Goal: Task Accomplishment & Management: Use online tool/utility

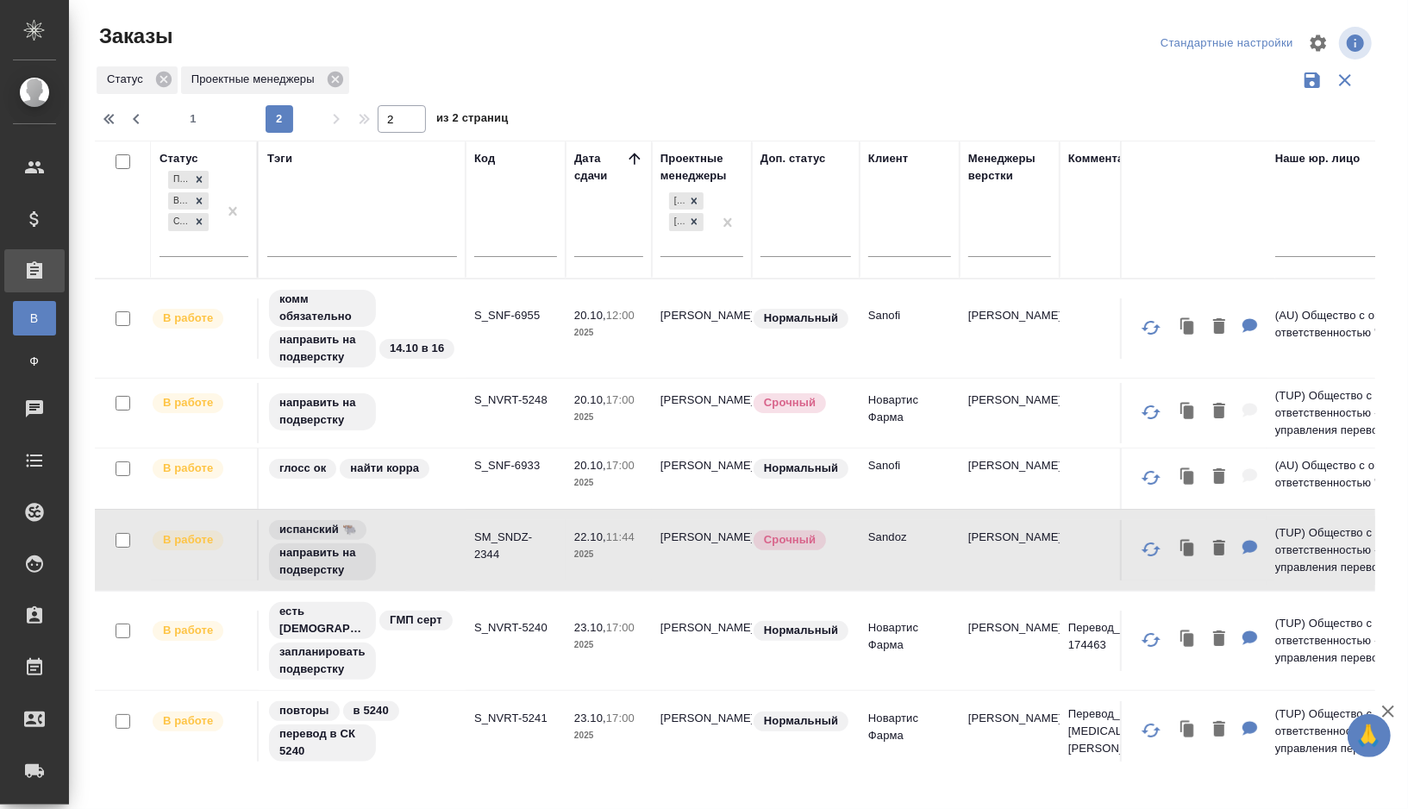
scroll to position [223, 0]
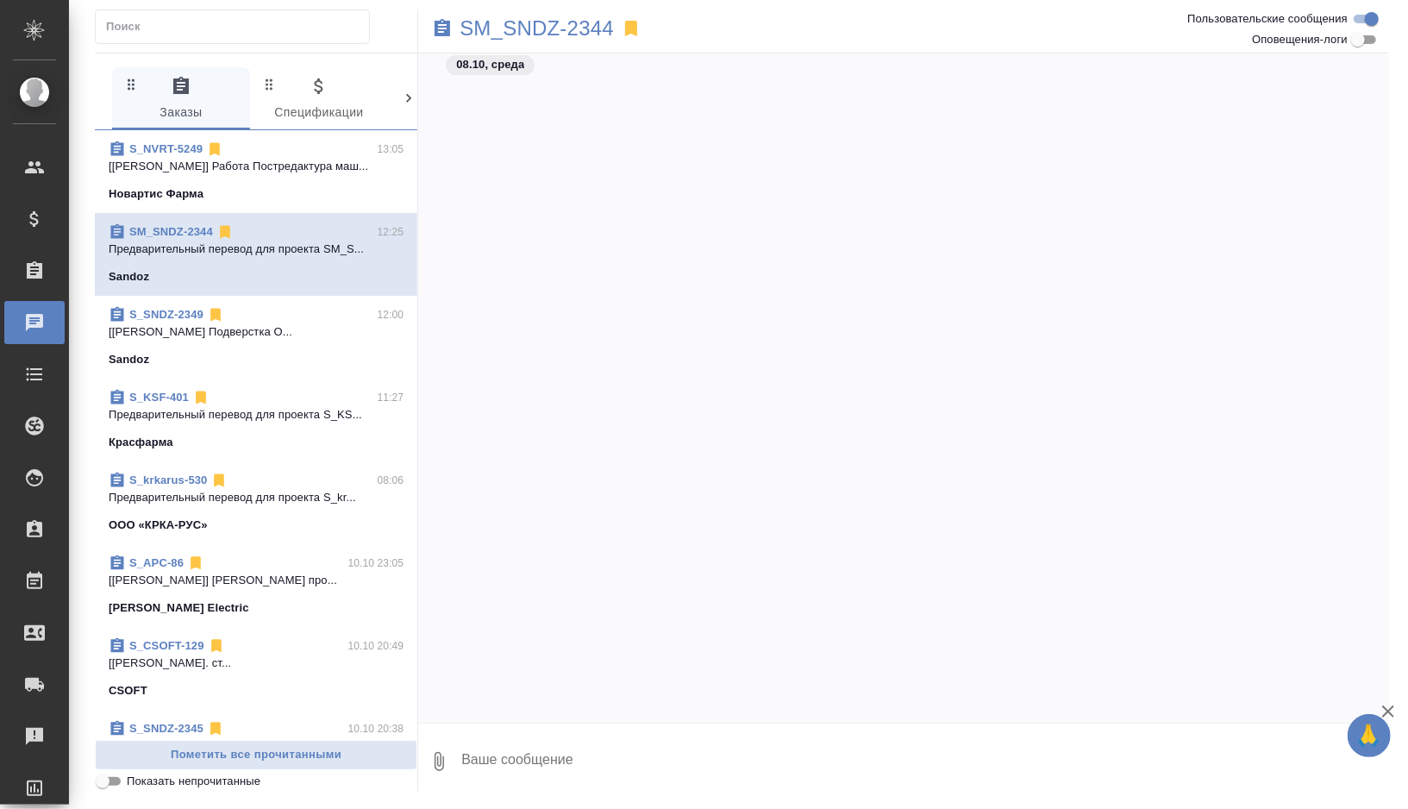
scroll to position [958, 0]
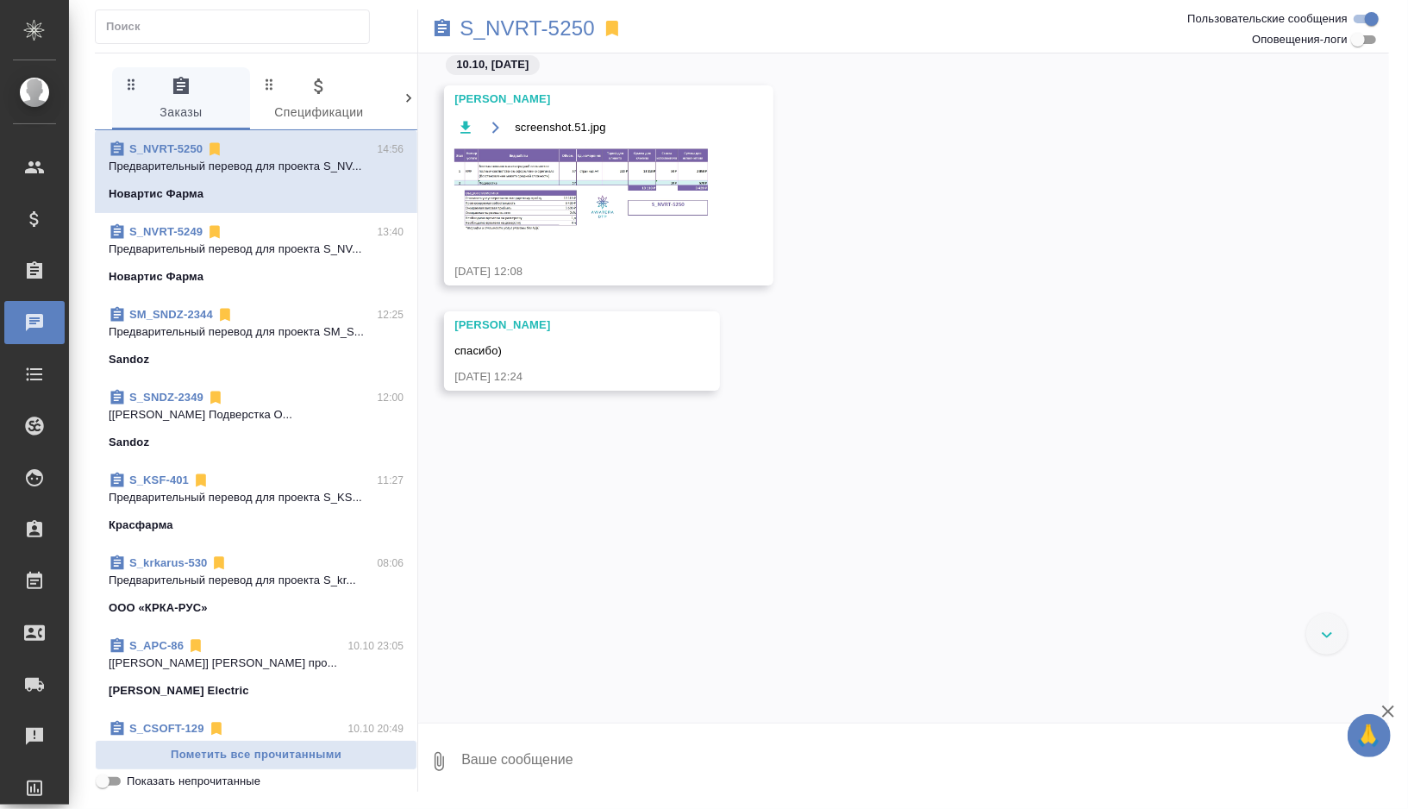
click at [326, 254] on p "Предварительный перевод для проекта S_NV..." at bounding box center [256, 249] width 295 height 17
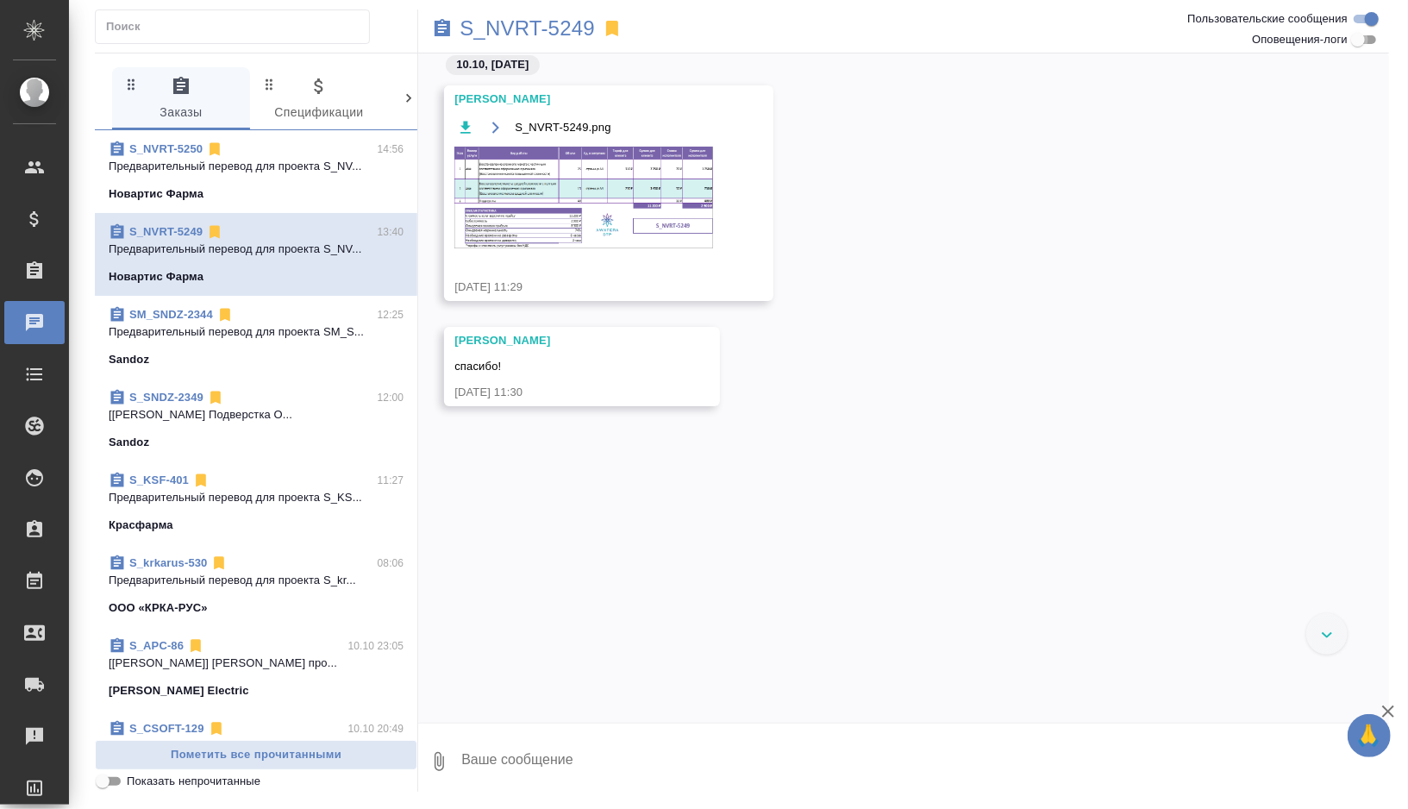
click at [1359, 42] on input "Оповещения-логи" at bounding box center [1358, 39] width 62 height 21
checkbox input "true"
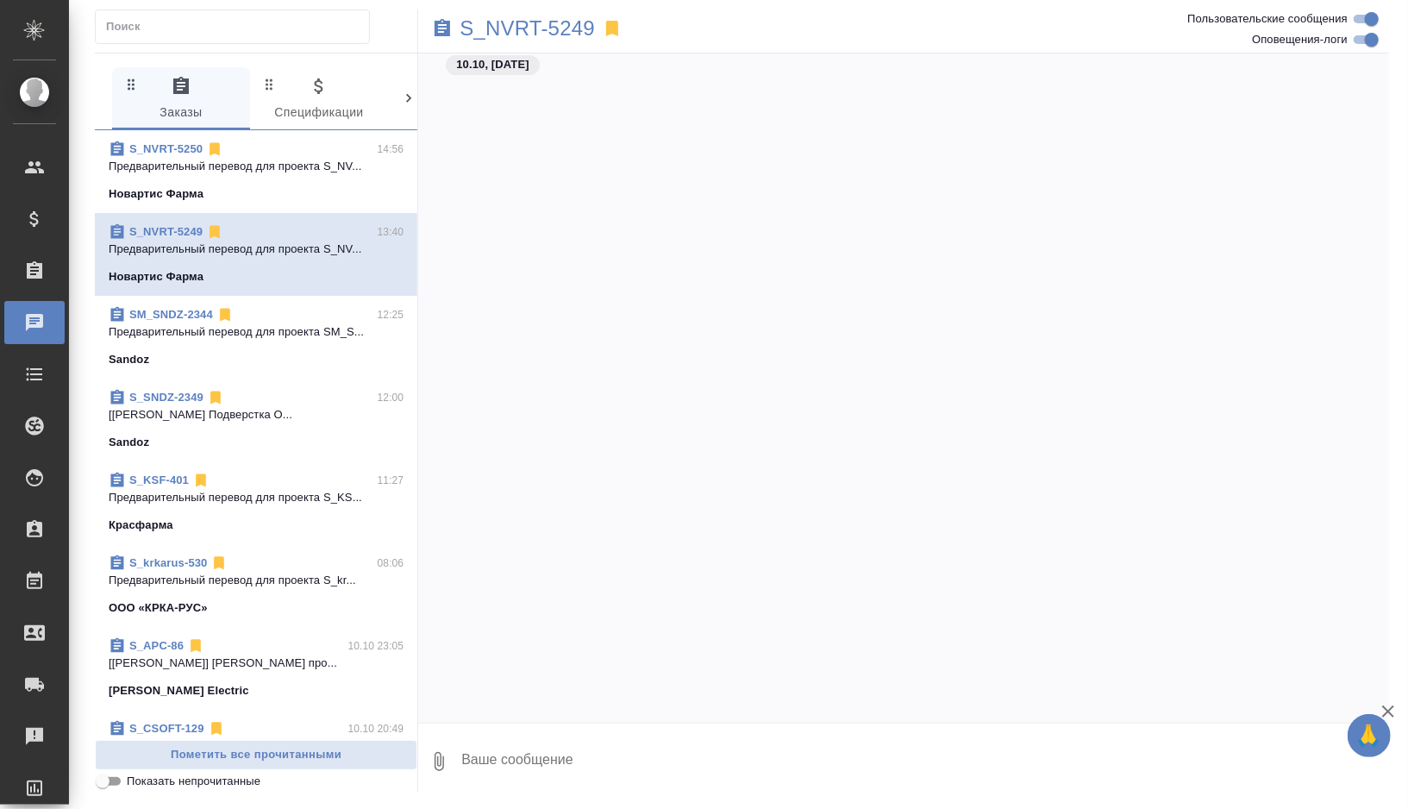
scroll to position [14090, 0]
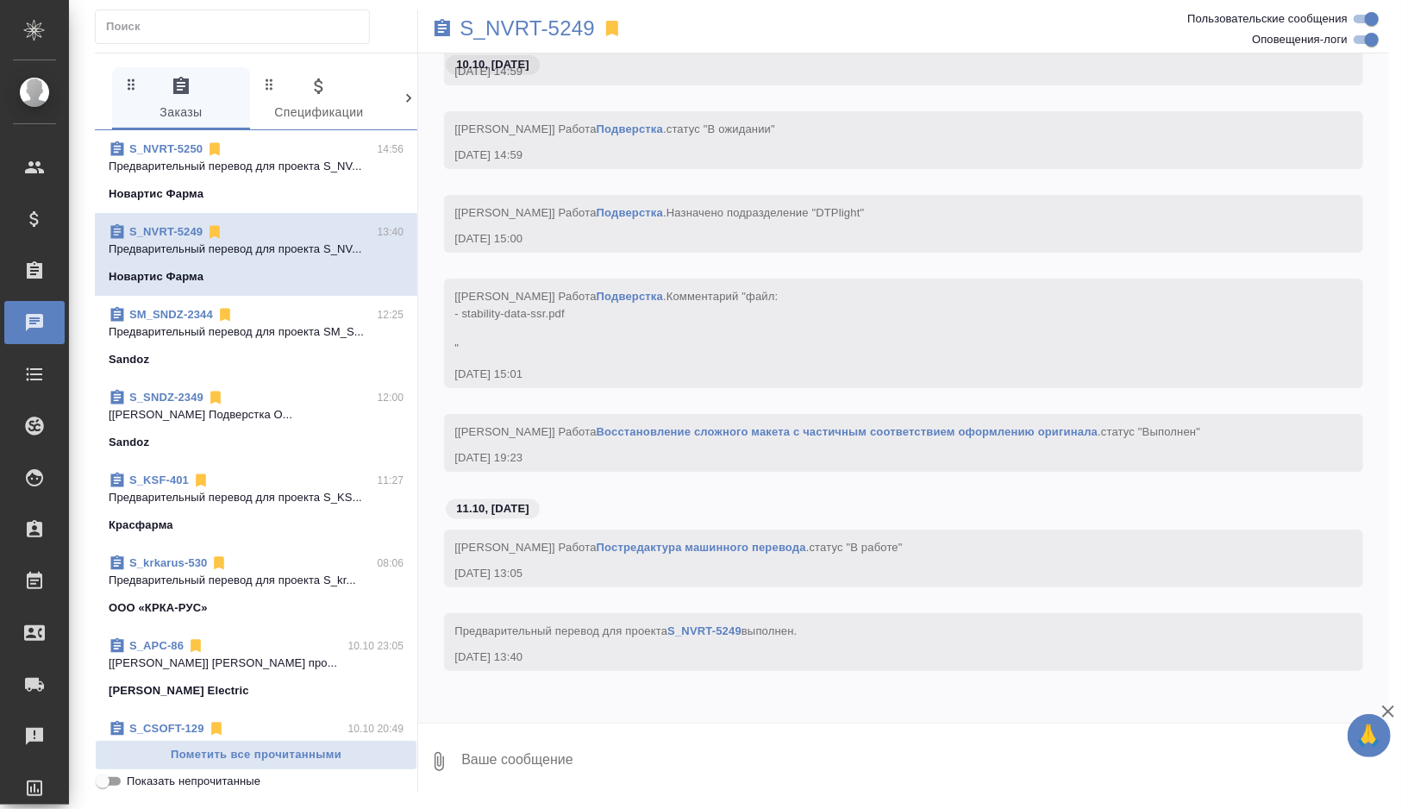
click at [299, 151] on div "S_NVRT-5250 14:56" at bounding box center [256, 149] width 295 height 17
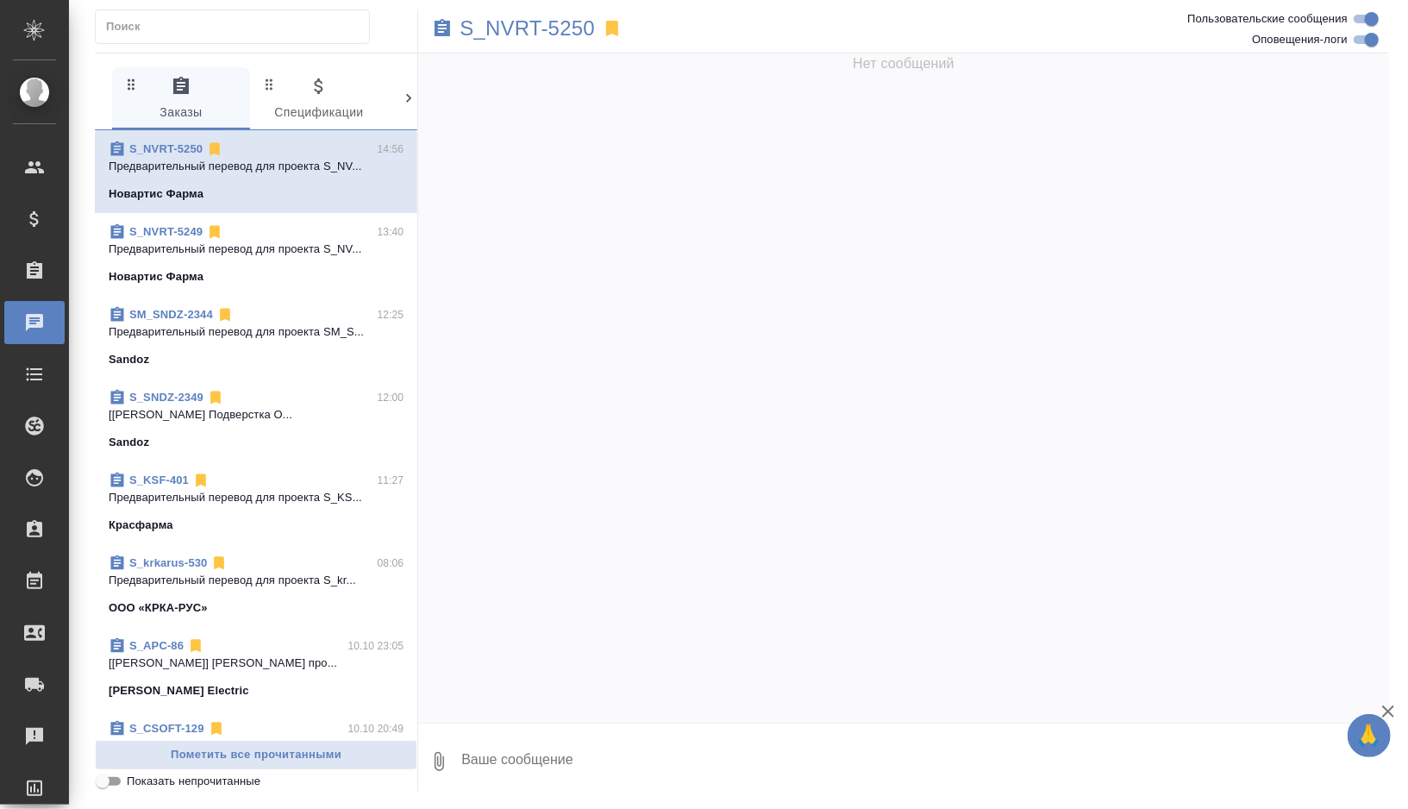
scroll to position [8273, 0]
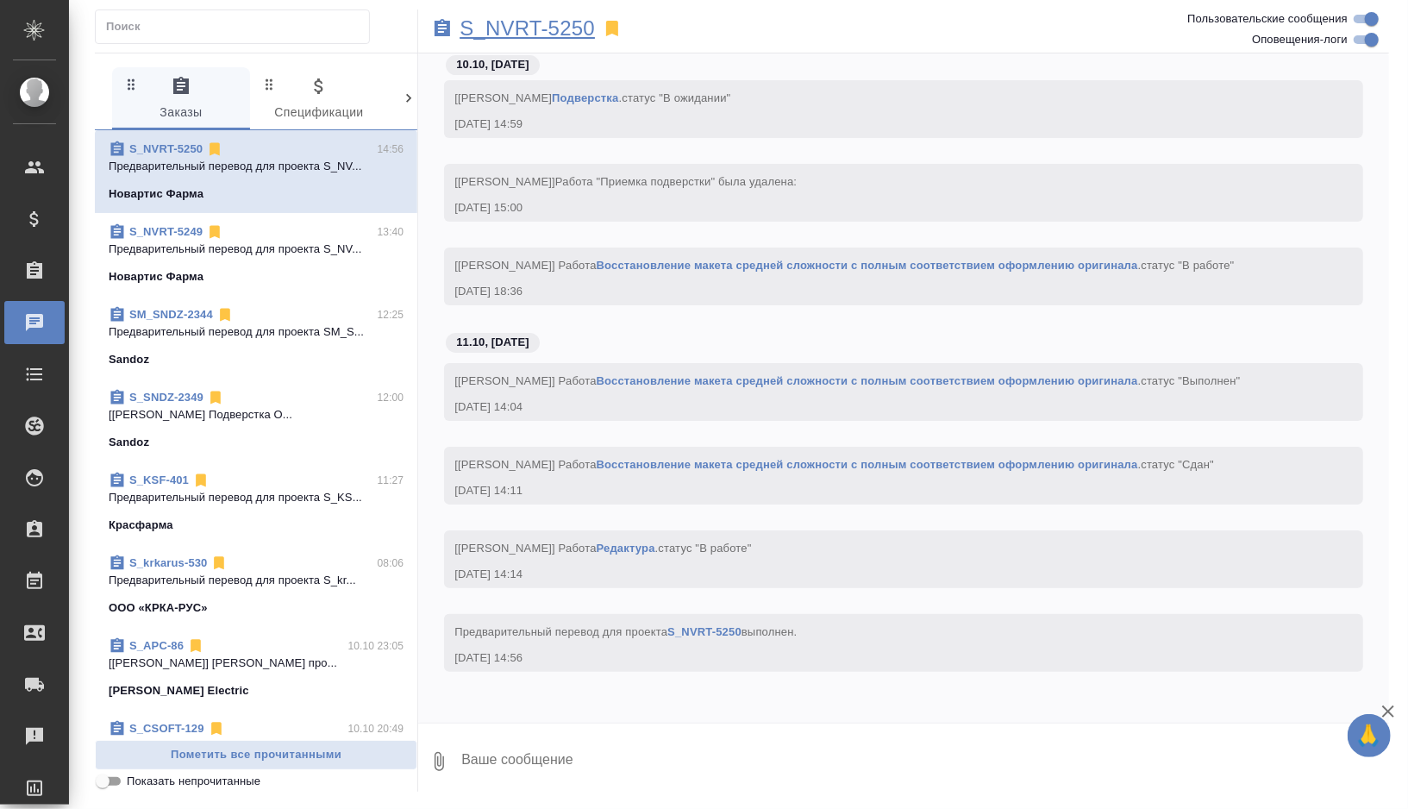
click at [572, 36] on p "S_NVRT-5250" at bounding box center [527, 28] width 135 height 17
click at [553, 21] on p "S_NVRT-5250" at bounding box center [527, 28] width 135 height 17
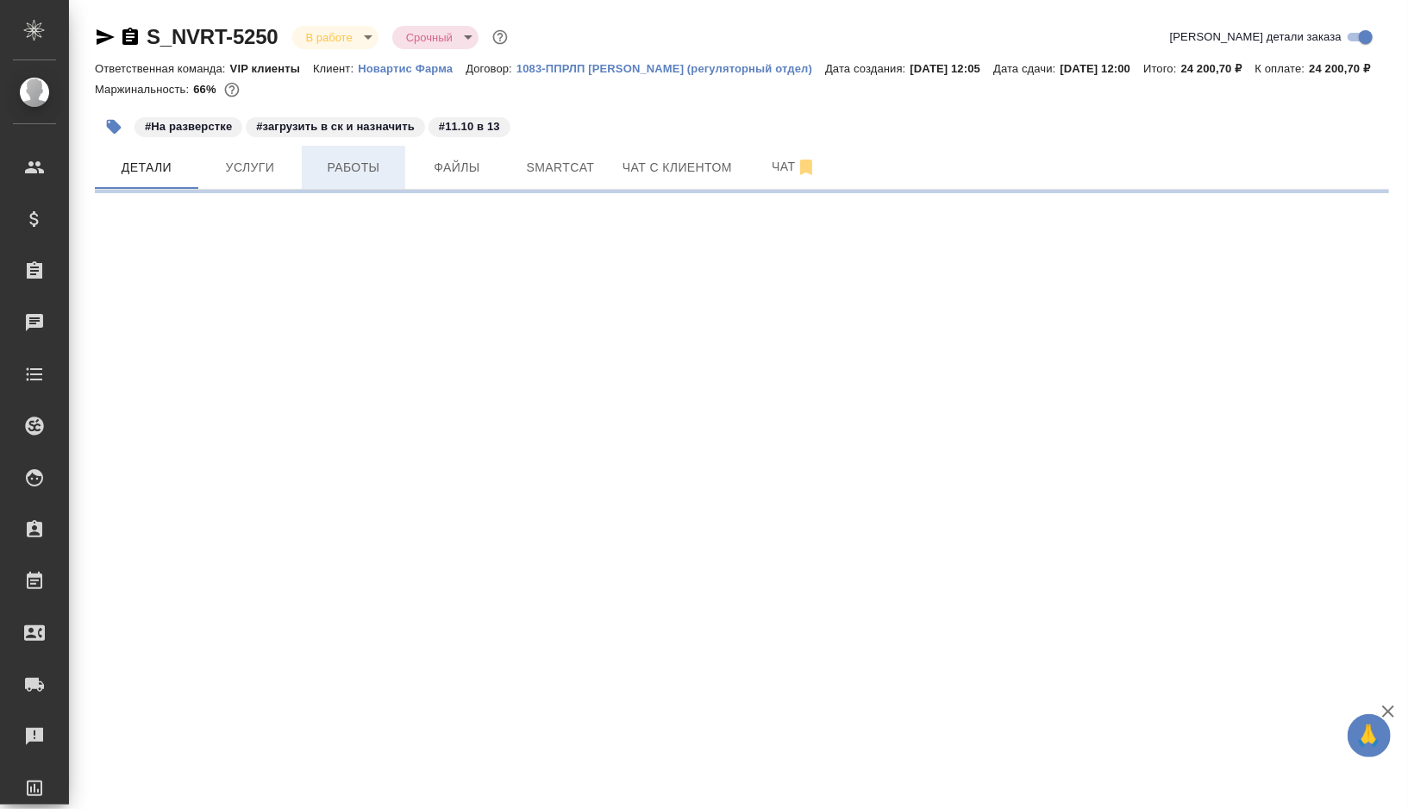
click at [347, 179] on span "Работы" at bounding box center [353, 168] width 83 height 22
select select "RU"
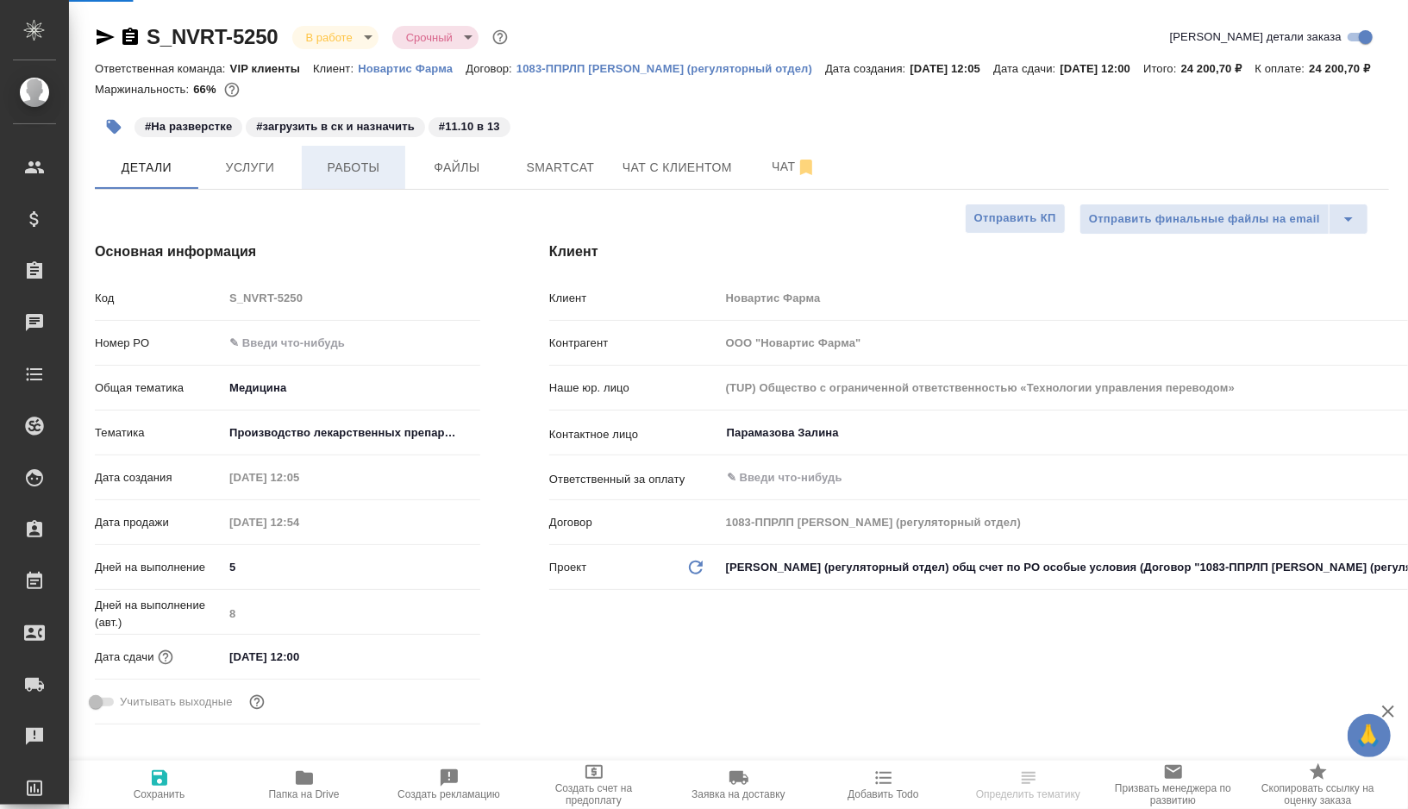
type textarea "x"
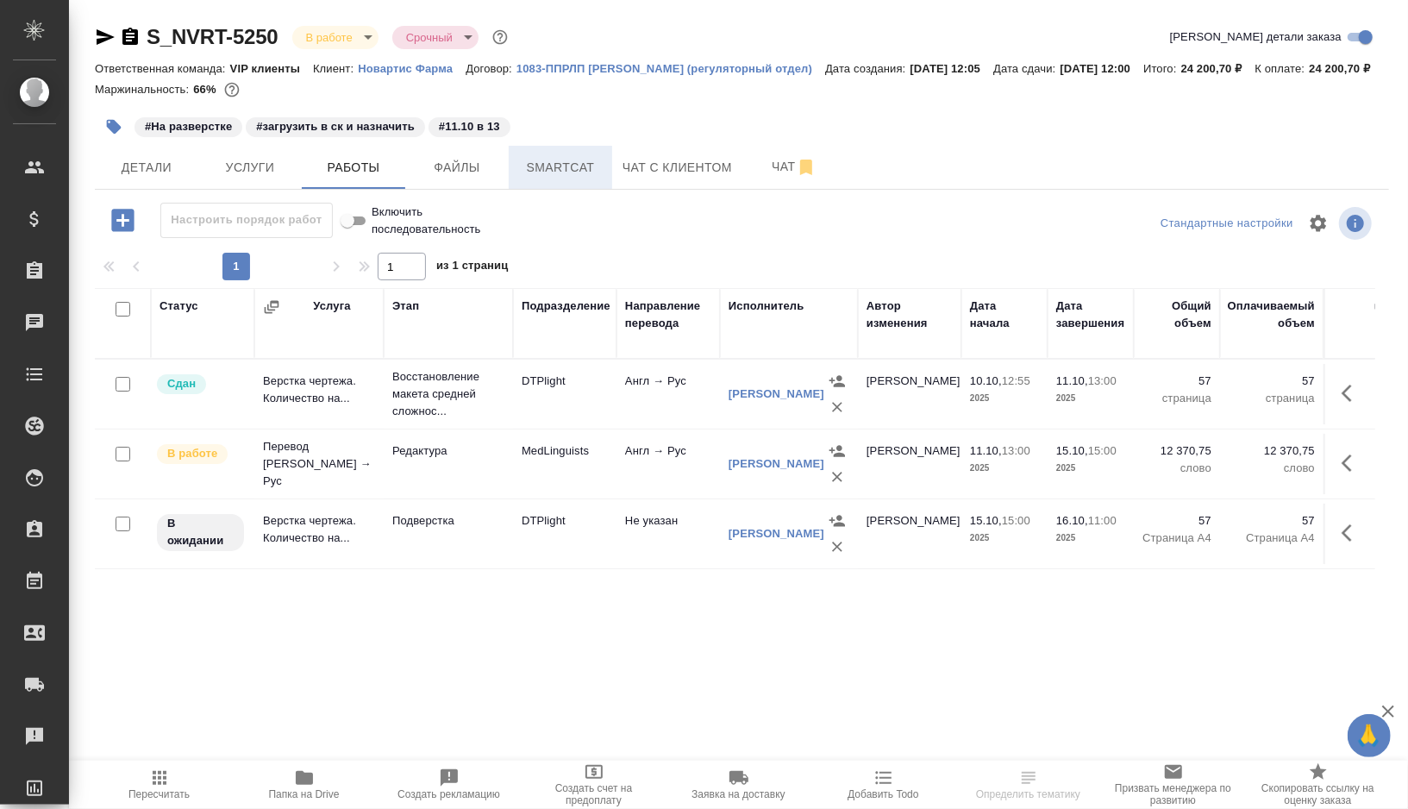
click at [555, 189] on button "Smartcat" at bounding box center [560, 167] width 103 height 43
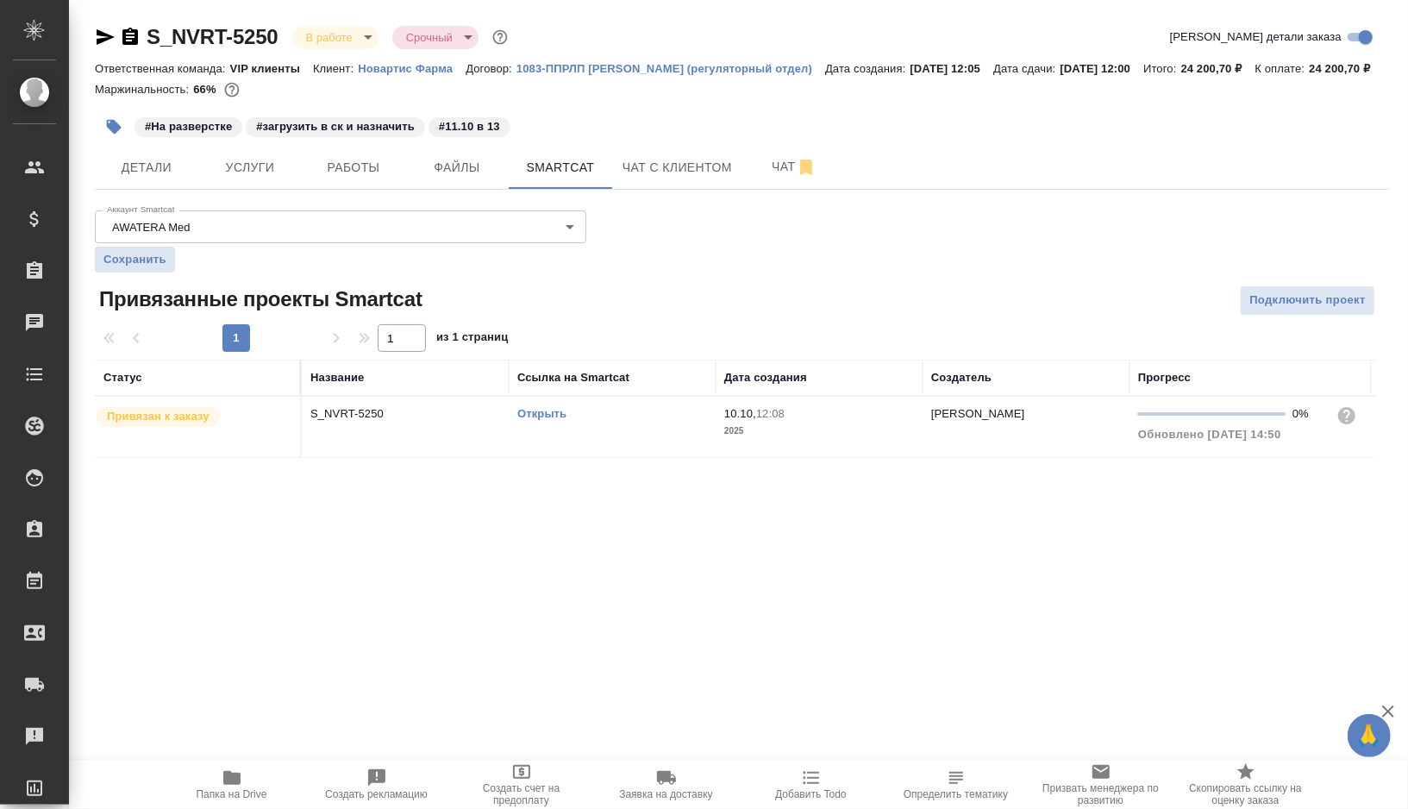
click at [543, 420] on link "Открыть" at bounding box center [541, 413] width 49 height 13
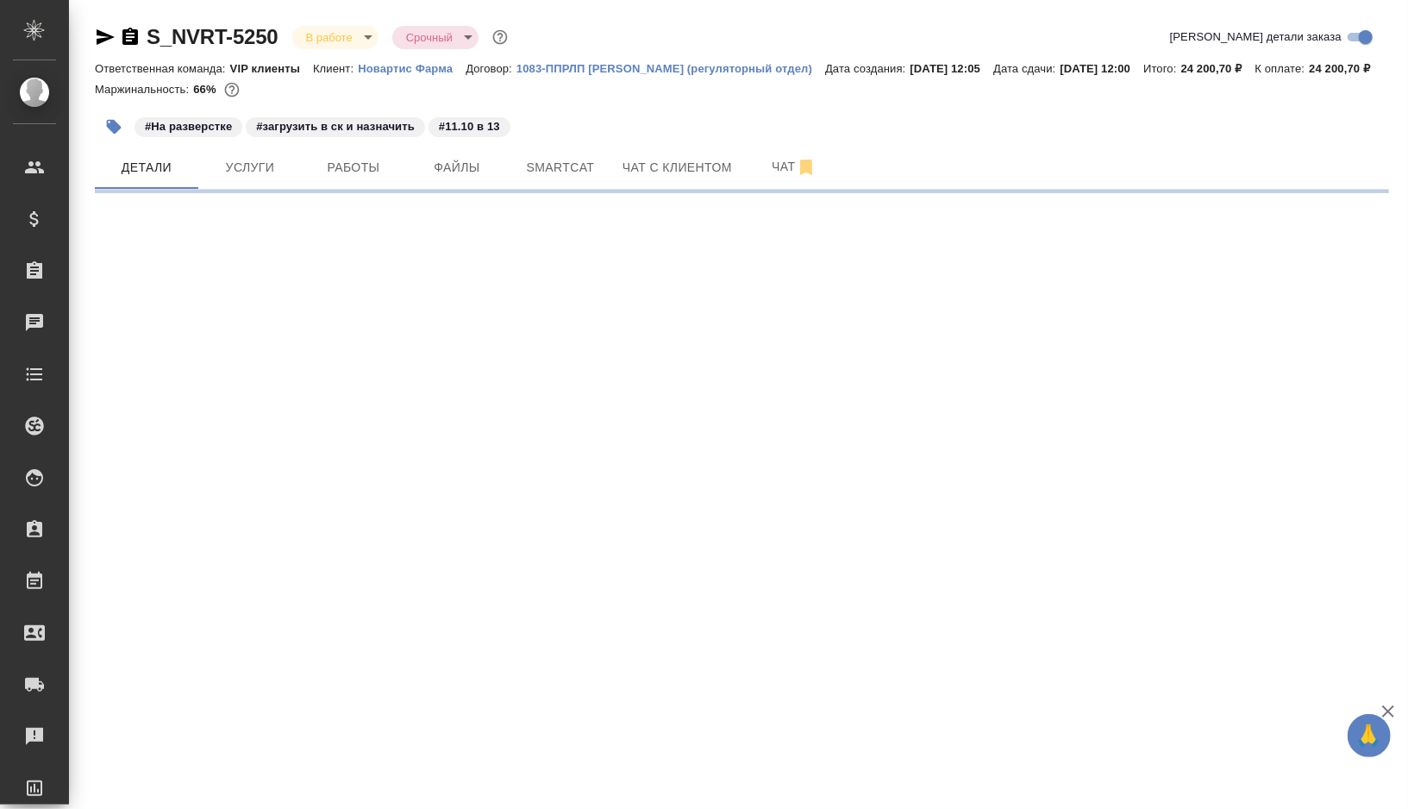
click at [100, 40] on icon "button" at bounding box center [106, 37] width 18 height 16
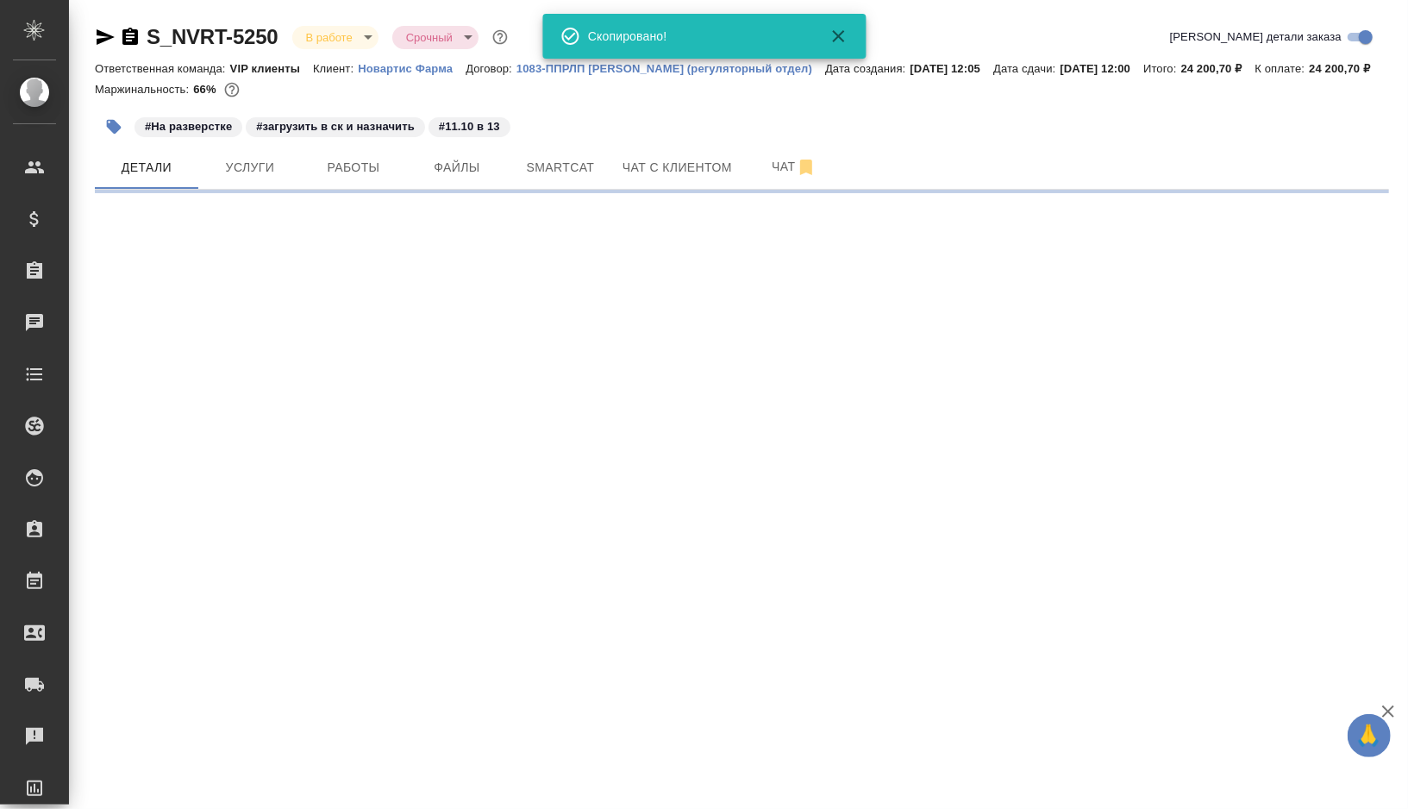
select select "RU"
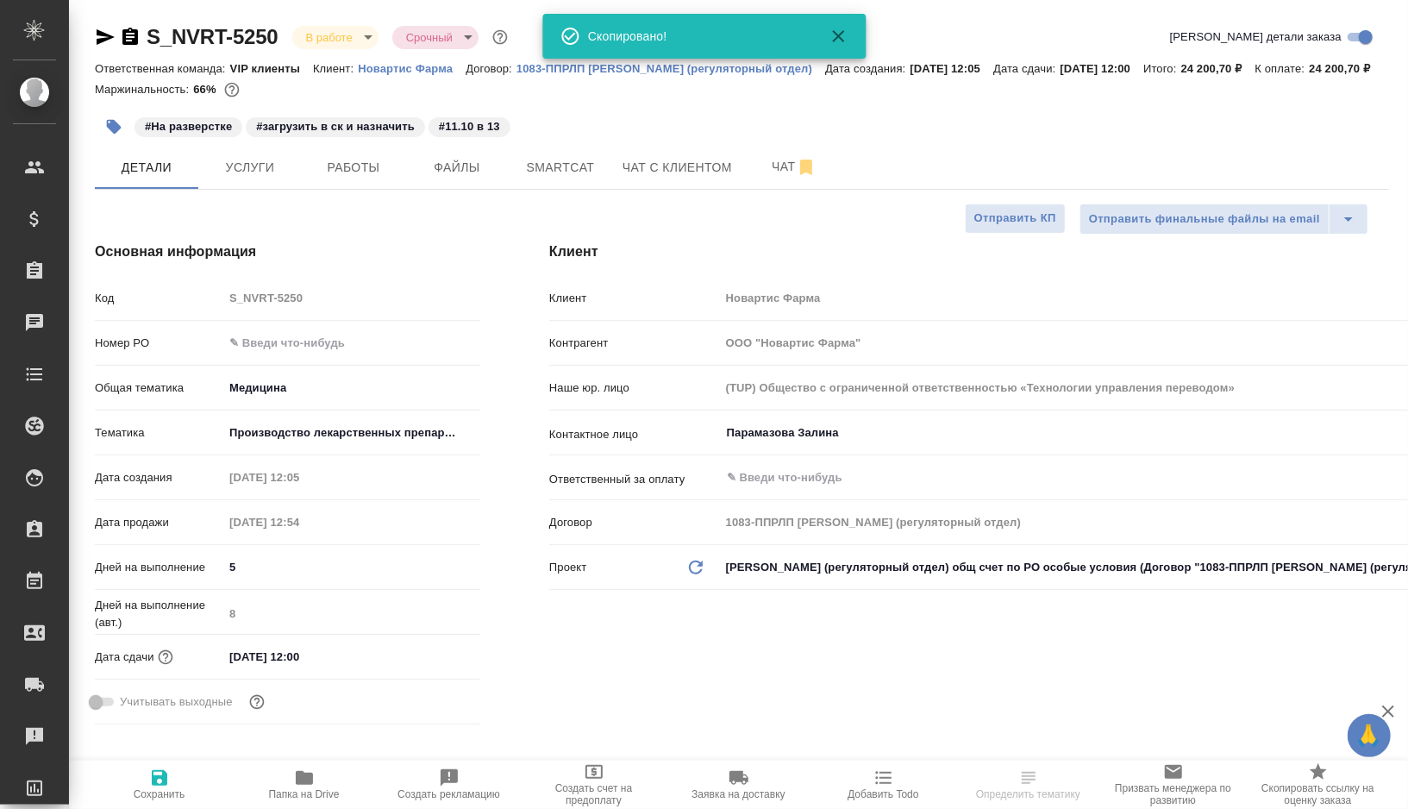
type textarea "x"
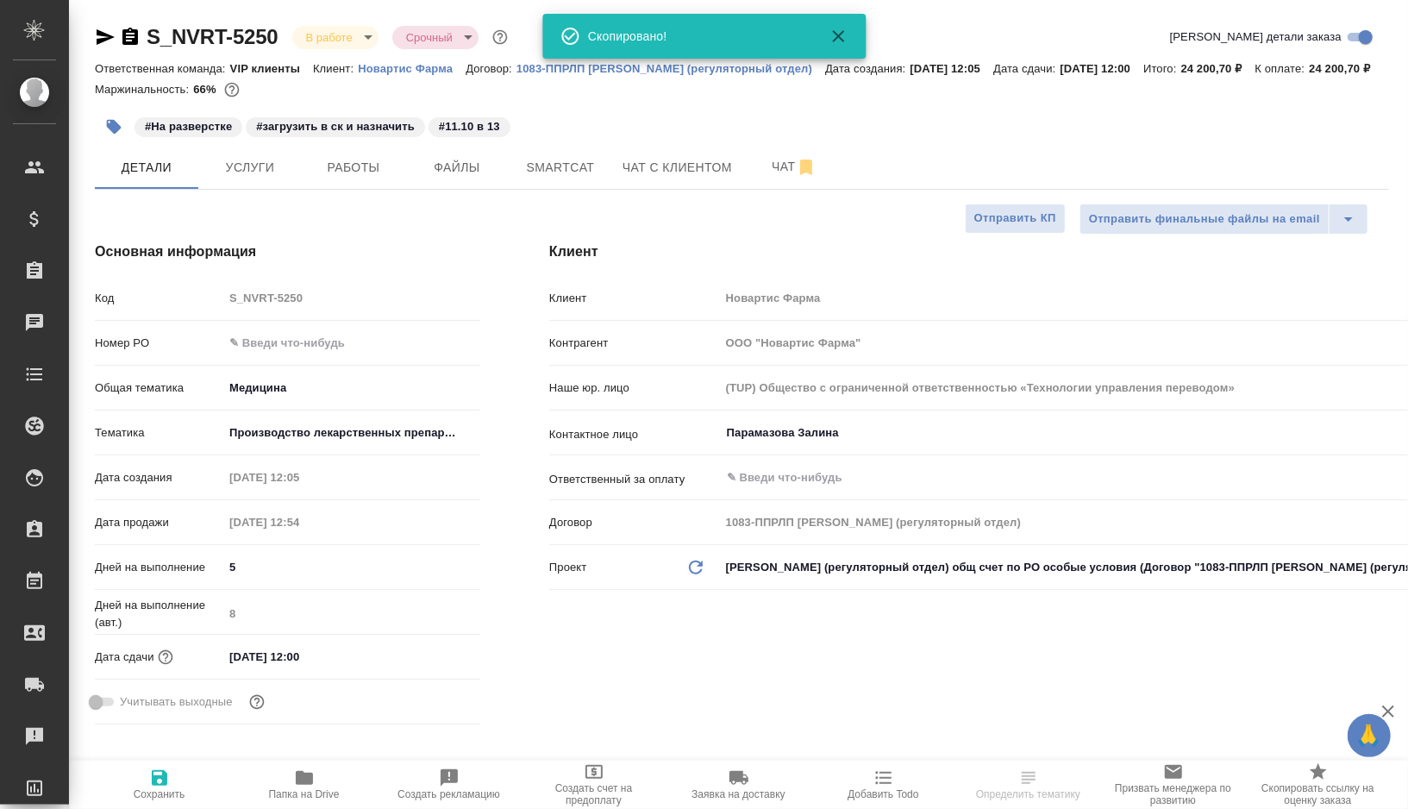
type textarea "x"
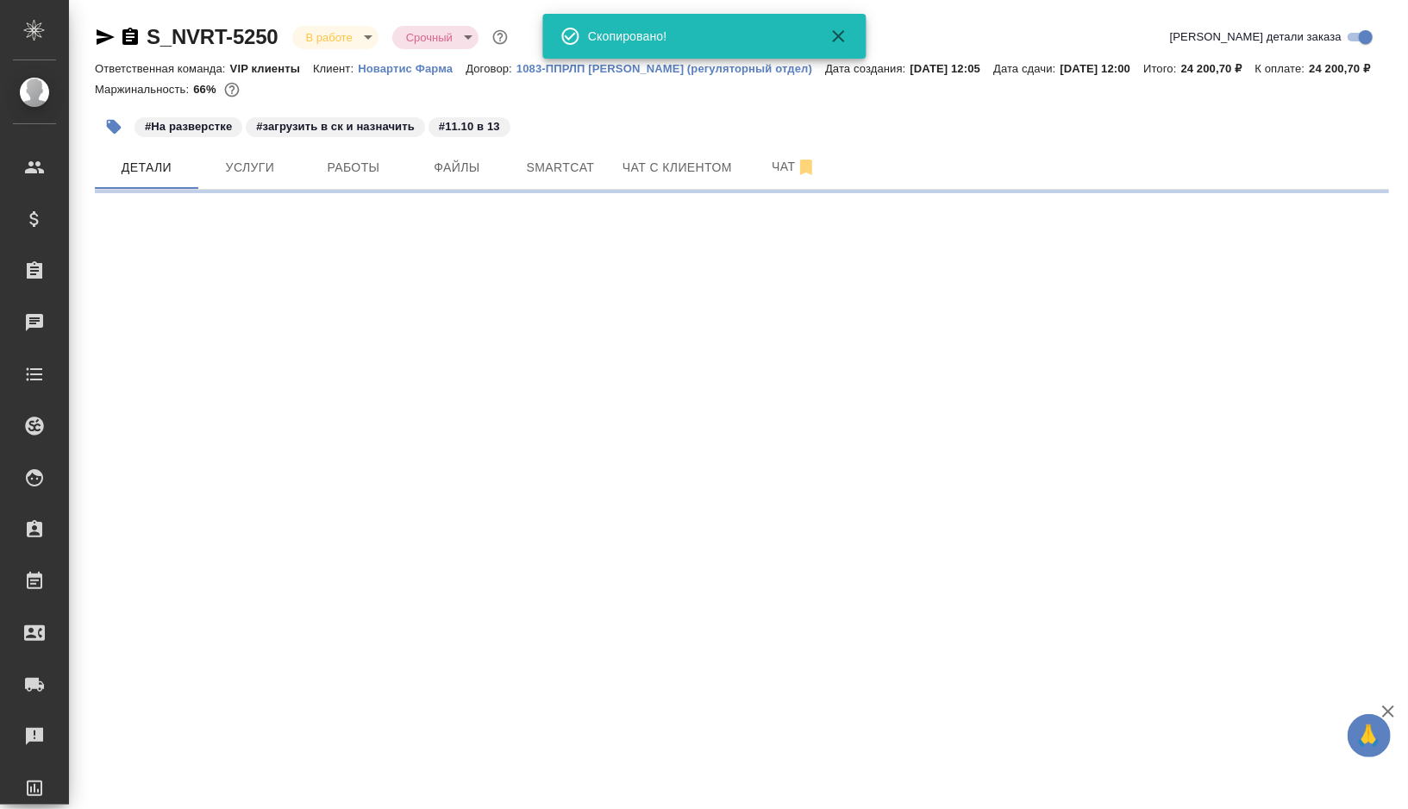
select select "RU"
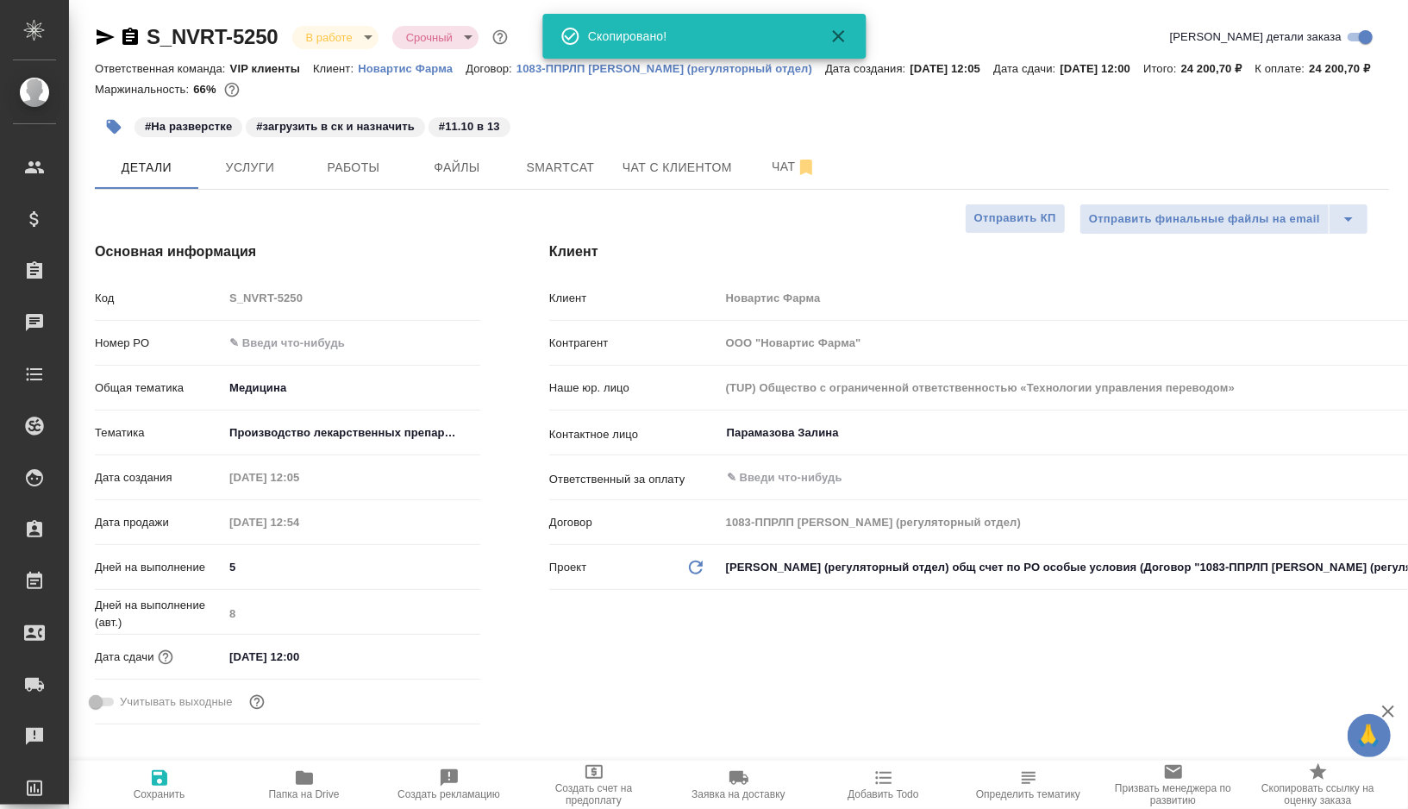
type textarea "x"
